Goal: Check status

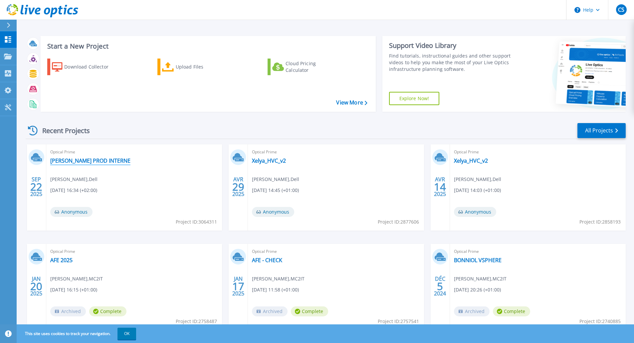
click at [95, 162] on link "[PERSON_NAME] PROD INTERNE" at bounding box center [90, 160] width 80 height 7
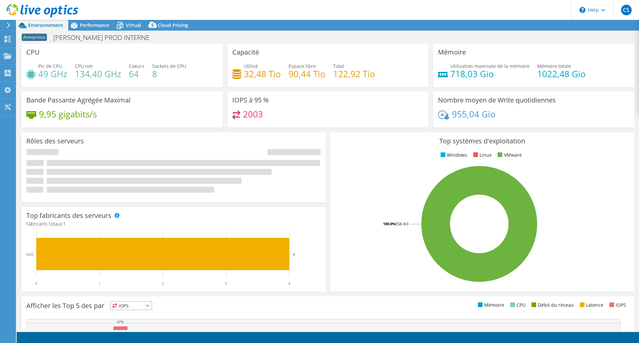
select select "USD"
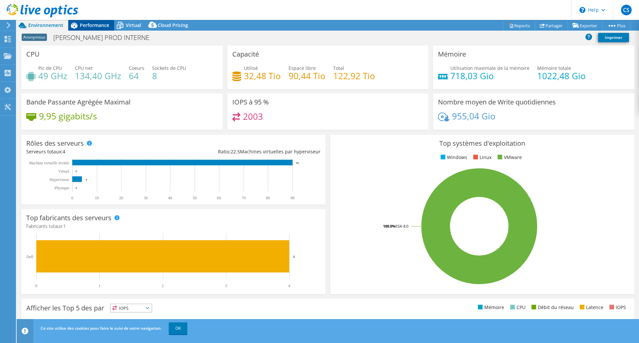
click at [83, 24] on span "Performance" at bounding box center [94, 25] width 29 height 6
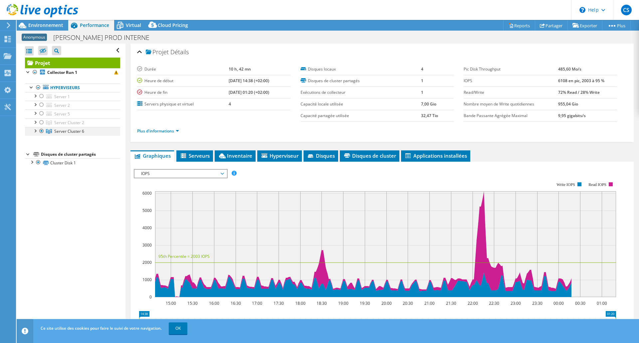
click at [35, 133] on div at bounding box center [35, 130] width 7 height 7
click at [182, 328] on link "OK" at bounding box center [178, 329] width 19 height 12
